Goal: Navigation & Orientation: Find specific page/section

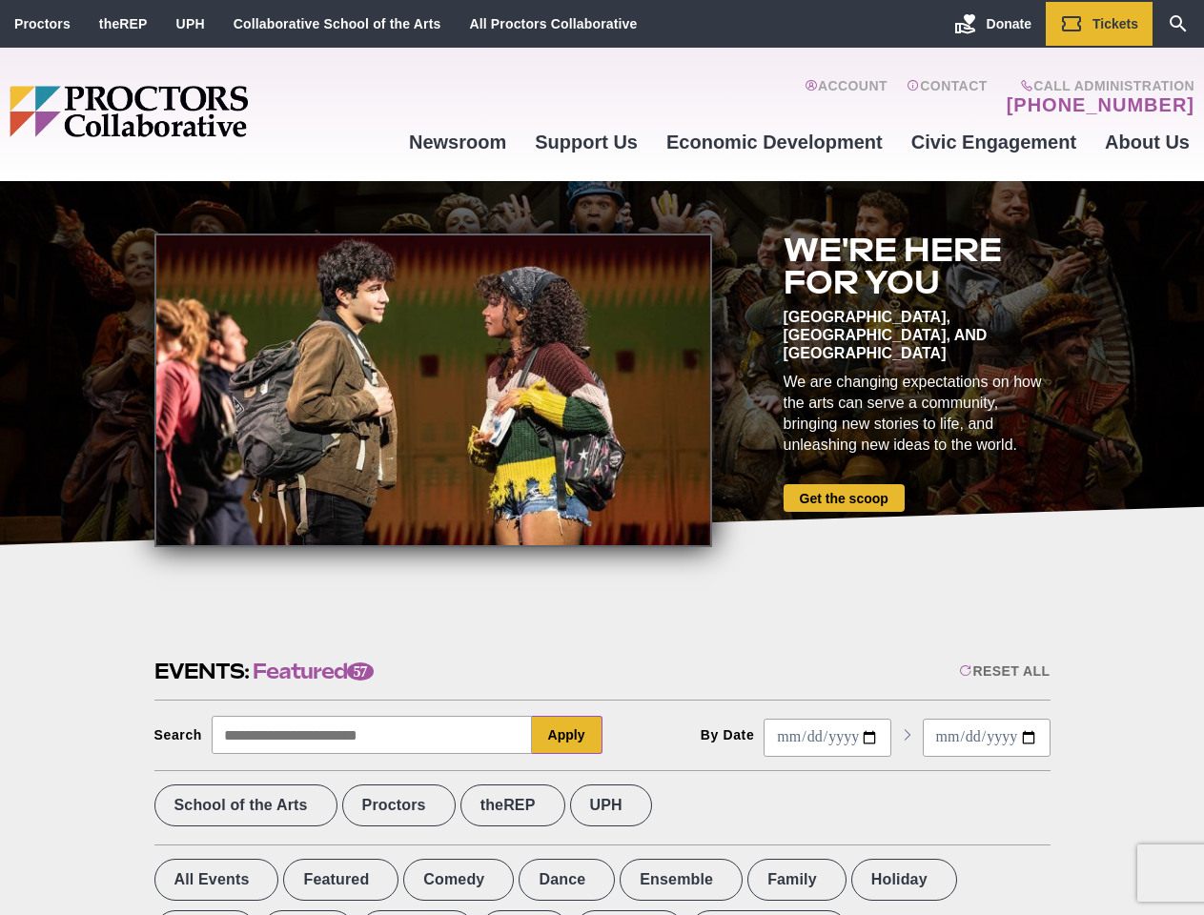
click at [601, 457] on div at bounding box center [433, 391] width 558 height 314
click at [1003, 671] on div "Reset All" at bounding box center [1004, 670] width 91 height 15
click at [567, 735] on button "Apply" at bounding box center [567, 735] width 71 height 38
